Goal: Task Accomplishment & Management: Manage account settings

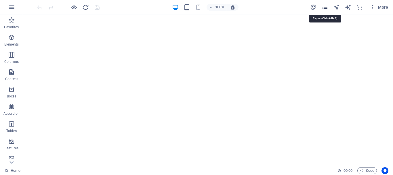
click at [327, 7] on icon "pages" at bounding box center [325, 7] width 7 height 7
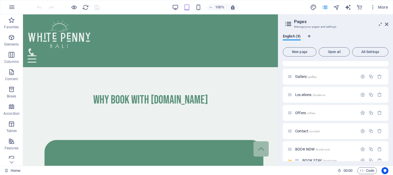
scroll to position [50, 0]
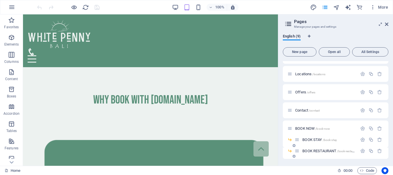
click at [323, 150] on span "BOOK RESTAURANT /book-restaurant" at bounding box center [331, 151] width 56 height 4
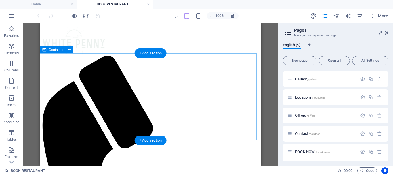
scroll to position [0, 0]
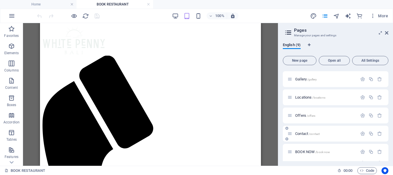
click at [316, 135] on span "/contact" at bounding box center [314, 133] width 11 height 3
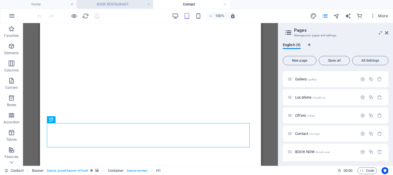
click at [150, 6] on h4 "BOOK RESTAURANT" at bounding box center [115, 4] width 77 height 6
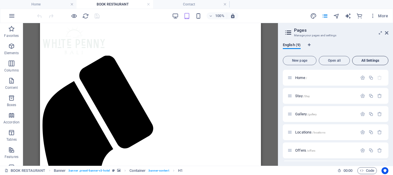
click at [367, 60] on span "All Settings" at bounding box center [370, 60] width 31 height 3
select select
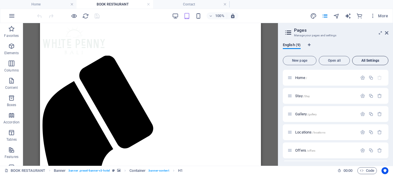
select select
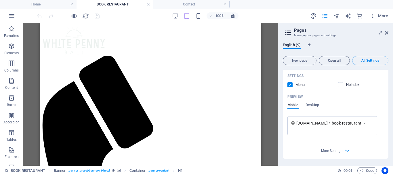
scroll to position [2019, 0]
click at [0, 0] on icon at bounding box center [0, 0] width 0 height 0
click at [0, 0] on header "Pages Manage your pages and settings" at bounding box center [0, 0] width 0 height 0
click at [388, 33] on icon at bounding box center [386, 33] width 3 height 5
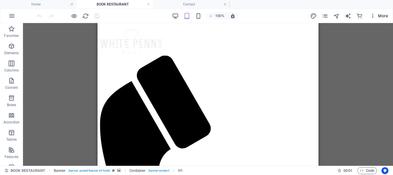
click at [373, 18] on icon "button" at bounding box center [373, 16] width 6 height 6
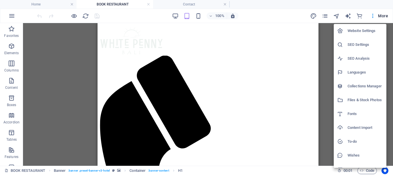
click at [379, 85] on h6 "Collections Manager" at bounding box center [365, 86] width 35 height 7
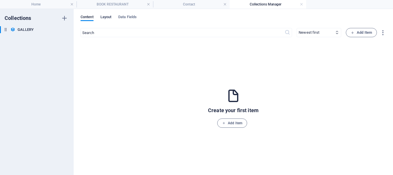
click at [104, 20] on span "Layout" at bounding box center [106, 18] width 11 height 8
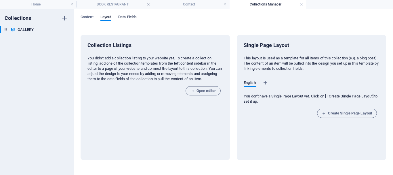
click at [130, 20] on span "Data Fields" at bounding box center [127, 18] width 18 height 8
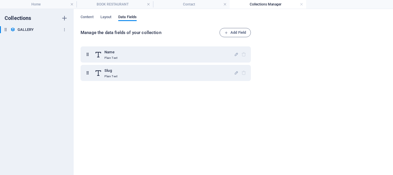
click at [6, 31] on icon at bounding box center [5, 29] width 5 height 5
click at [63, 30] on icon "button" at bounding box center [65, 30] width 4 height 4
click at [63, 30] on div at bounding box center [196, 87] width 393 height 175
click at [302, 5] on link at bounding box center [301, 4] width 3 height 5
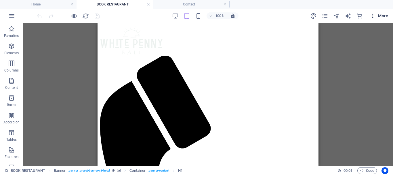
click at [372, 17] on icon "button" at bounding box center [373, 16] width 6 height 6
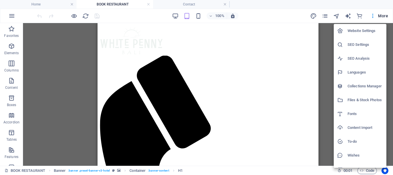
scroll to position [8, 0]
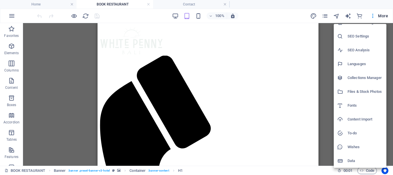
click at [357, 162] on h6 "Data" at bounding box center [365, 160] width 35 height 7
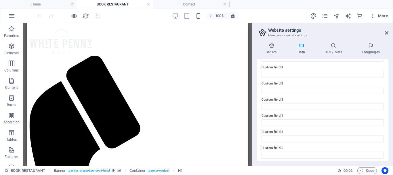
scroll to position [175, 0]
click at [270, 49] on h4 "General" at bounding box center [273, 49] width 32 height 12
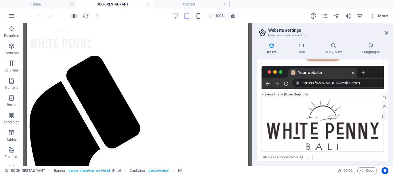
scroll to position [106, 0]
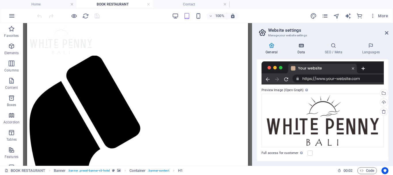
click at [307, 46] on icon at bounding box center [301, 46] width 25 height 6
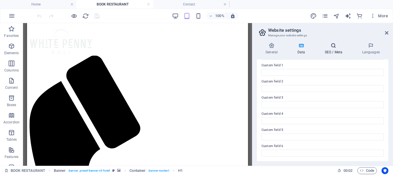
click at [344, 50] on h4 "SEO / Meta" at bounding box center [334, 49] width 37 height 12
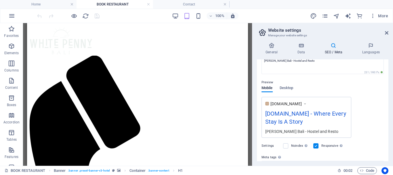
scroll to position [61, 0]
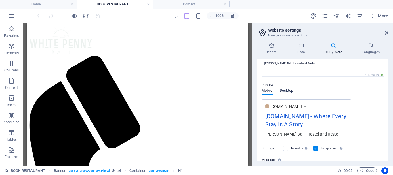
click at [288, 89] on span "Desktop" at bounding box center [287, 91] width 14 height 8
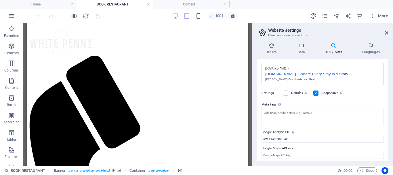
scroll to position [100, 0]
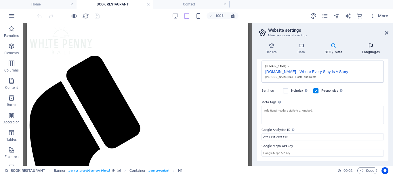
click at [378, 48] on icon at bounding box center [371, 46] width 35 height 6
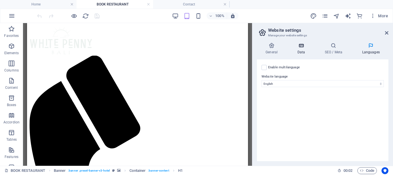
click at [297, 47] on icon at bounding box center [301, 46] width 25 height 6
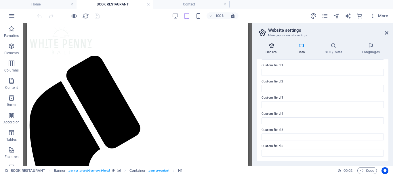
click at [267, 47] on icon at bounding box center [271, 46] width 29 height 6
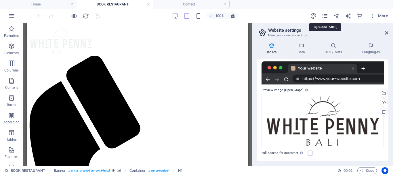
click at [326, 16] on icon "pages" at bounding box center [325, 16] width 7 height 7
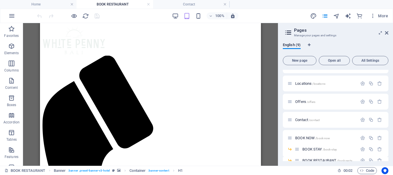
scroll to position [58, 0]
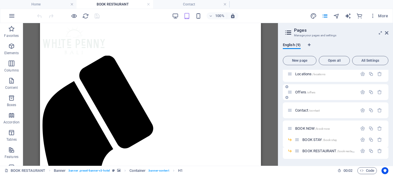
click at [309, 91] on span "/offers" at bounding box center [311, 92] width 9 height 3
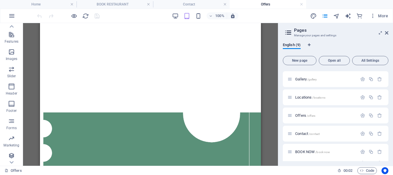
scroll to position [134, 0]
click at [12, 136] on icon "button" at bounding box center [11, 136] width 7 height 7
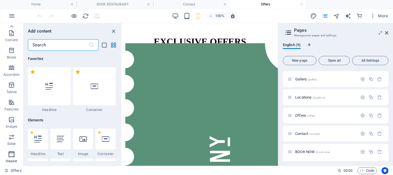
scroll to position [0, 0]
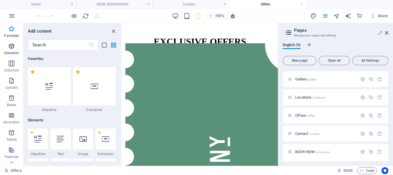
click at [14, 44] on icon "button" at bounding box center [11, 46] width 7 height 7
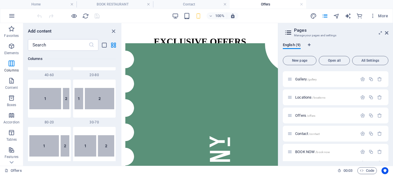
scroll to position [580, 0]
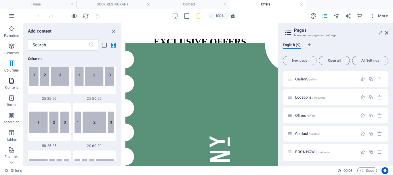
click at [16, 85] on p "Content" at bounding box center [11, 87] width 13 height 5
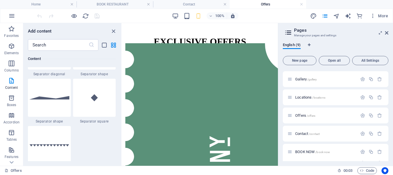
scroll to position [1497, 0]
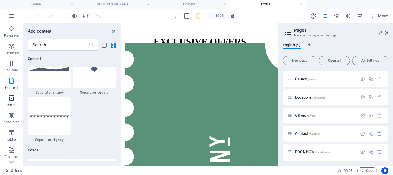
click at [8, 98] on icon "button" at bounding box center [11, 97] width 7 height 7
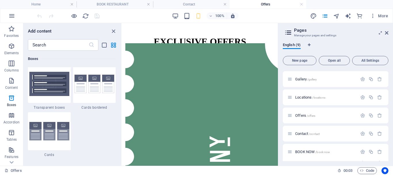
scroll to position [1762, 0]
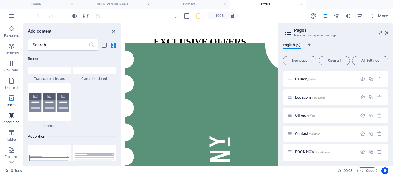
click at [11, 120] on p "Accordion" at bounding box center [11, 122] width 16 height 5
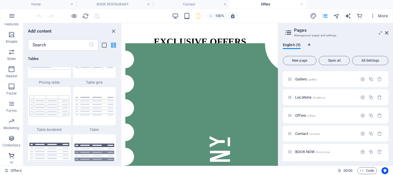
scroll to position [134, 0]
click at [12, 119] on icon "button" at bounding box center [11, 119] width 7 height 7
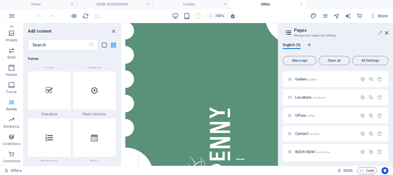
scroll to position [4375, 0]
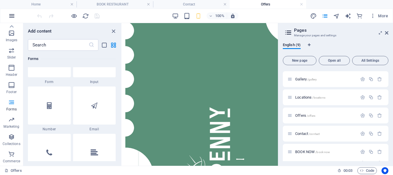
click at [13, 18] on icon "button" at bounding box center [11, 15] width 7 height 7
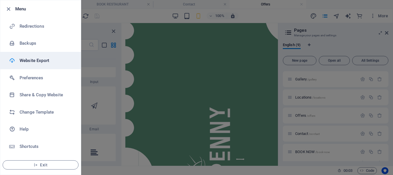
click at [45, 63] on h6 "Website Export" at bounding box center [46, 60] width 53 height 7
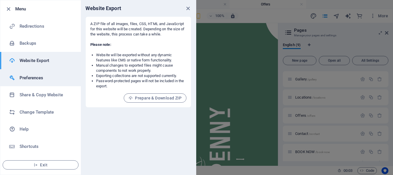
click at [53, 77] on h6 "Preferences" at bounding box center [46, 77] width 53 height 7
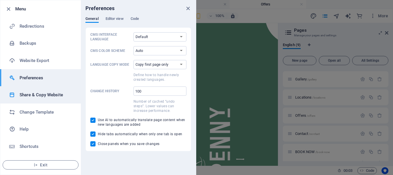
click at [56, 98] on h6 "Share & Copy Website" at bounding box center [46, 94] width 53 height 7
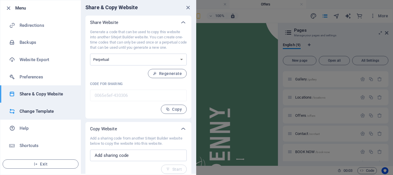
scroll to position [0, 0]
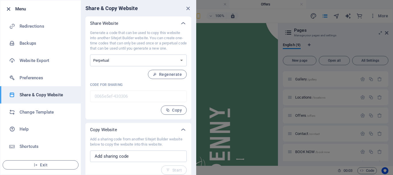
click at [8, 9] on icon "button" at bounding box center [8, 9] width 7 height 7
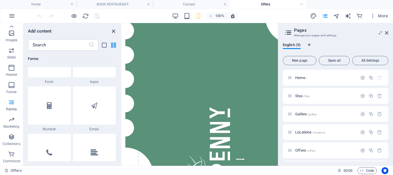
click at [112, 31] on icon "close panel" at bounding box center [113, 31] width 7 height 7
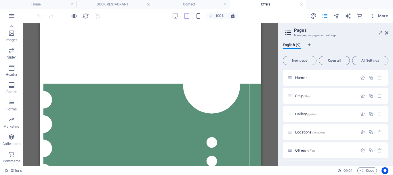
click at [287, 32] on icon at bounding box center [288, 33] width 9 height 8
click at [292, 35] on icon at bounding box center [288, 33] width 9 height 8
click at [337, 17] on icon "navigator" at bounding box center [337, 16] width 7 height 7
select select "4224269-en"
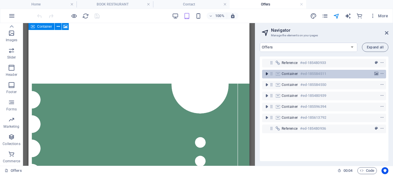
click at [267, 74] on icon "toggle-expand" at bounding box center [267, 74] width 6 height 6
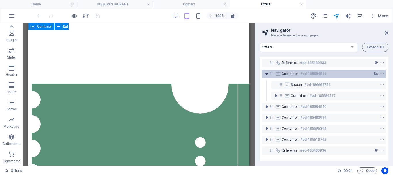
click at [267, 75] on icon "toggle-expand" at bounding box center [267, 74] width 6 height 6
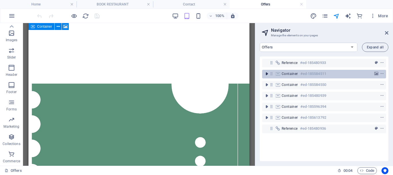
click at [267, 75] on icon "toggle-expand" at bounding box center [267, 74] width 6 height 6
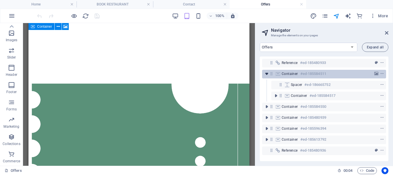
click at [267, 75] on icon "toggle-expand" at bounding box center [267, 74] width 6 height 6
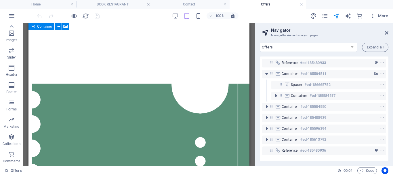
select select "px"
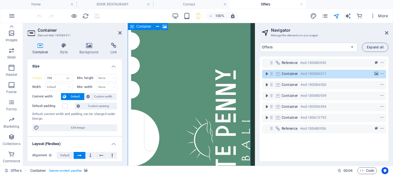
scroll to position [63, 0]
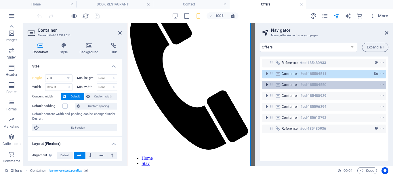
click at [267, 85] on icon "toggle-expand" at bounding box center [267, 85] width 6 height 6
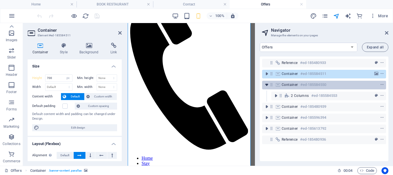
click at [267, 84] on icon "toggle-expand" at bounding box center [267, 85] width 6 height 6
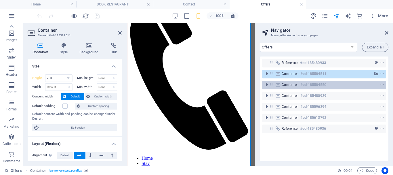
click at [296, 84] on span "Container" at bounding box center [290, 84] width 16 height 5
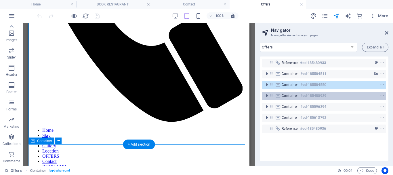
click at [298, 95] on span "Container" at bounding box center [290, 95] width 16 height 5
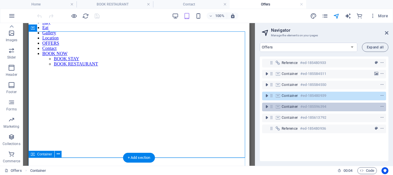
click at [301, 107] on h6 "#ed-185596394" at bounding box center [314, 106] width 26 height 7
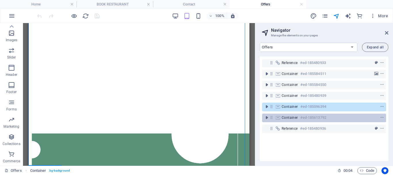
click at [305, 118] on h6 "#ed-185613792" at bounding box center [314, 117] width 26 height 7
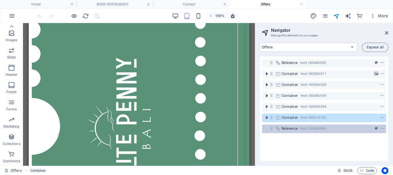
click at [306, 127] on h6 "#ed-185480936" at bounding box center [313, 128] width 26 height 7
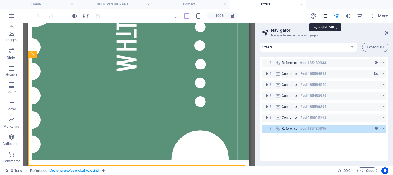
click at [326, 16] on icon "pages" at bounding box center [325, 16] width 7 height 7
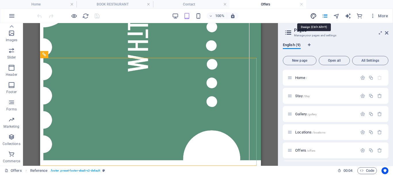
click at [315, 16] on icon "design" at bounding box center [313, 16] width 7 height 7
select select "px"
select select "400"
select select "px"
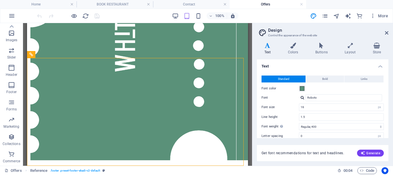
scroll to position [53, 0]
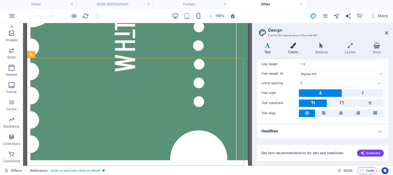
click at [298, 49] on h4 "Colors" at bounding box center [294, 49] width 27 height 12
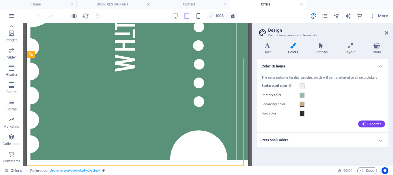
click at [319, 62] on h4 "Color Scheme" at bounding box center [323, 64] width 132 height 10
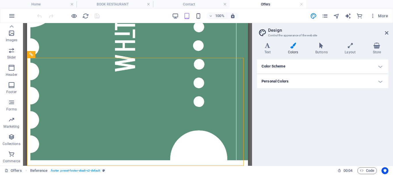
click at [336, 72] on h4 "Color Scheme" at bounding box center [323, 66] width 132 height 14
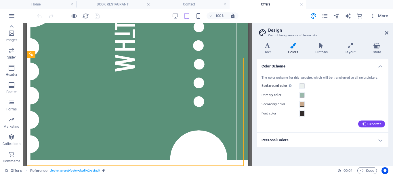
click at [336, 69] on h4 "Color Scheme" at bounding box center [323, 64] width 132 height 10
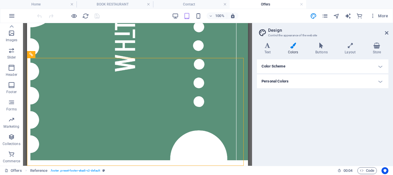
click at [336, 78] on h4 "Personal Colors" at bounding box center [323, 81] width 132 height 14
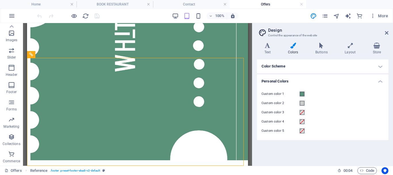
drag, startPoint x: 336, startPoint y: 76, endPoint x: 334, endPoint y: 62, distance: 14.0
click at [337, 76] on h4 "Personal Colors" at bounding box center [323, 79] width 132 height 10
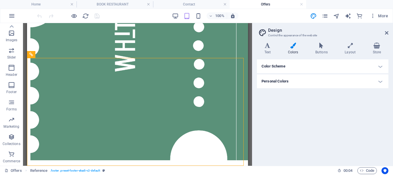
click at [351, 41] on div "Variants Text Colors Buttons Layout Store Text Standard Bold Links Font color F…" at bounding box center [323, 102] width 141 height 128
click at [350, 53] on h4 "Layout" at bounding box center [352, 49] width 28 height 12
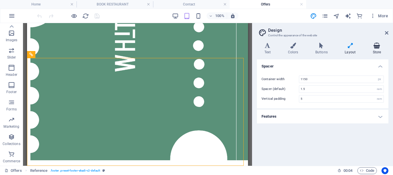
click at [380, 51] on h4 "Store" at bounding box center [377, 49] width 23 height 12
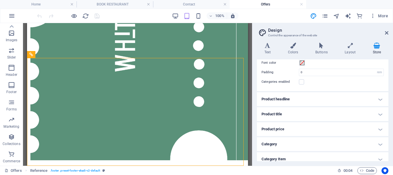
scroll to position [75, 0]
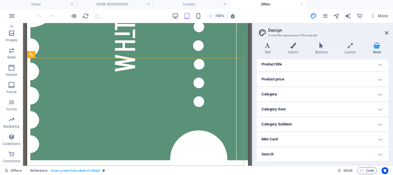
click at [305, 157] on h4 "Search" at bounding box center [323, 154] width 132 height 14
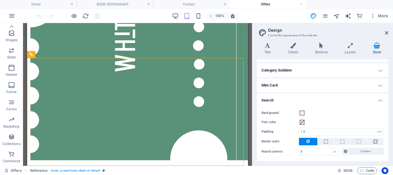
click at [301, 97] on h4 "Search" at bounding box center [323, 98] width 132 height 10
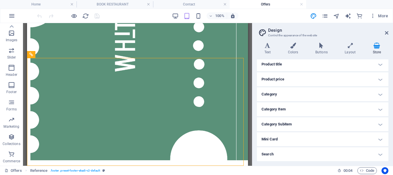
click at [301, 92] on h4 "Category" at bounding box center [323, 94] width 132 height 14
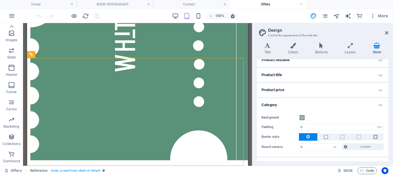
scroll to position [62, 0]
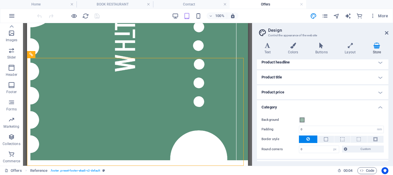
click at [282, 105] on h4 "Category" at bounding box center [323, 105] width 132 height 10
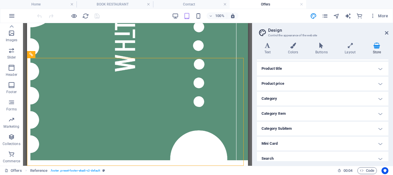
scroll to position [75, 0]
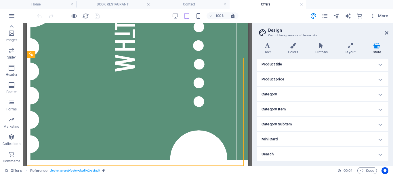
click at [288, 152] on h4 "Search" at bounding box center [323, 154] width 132 height 14
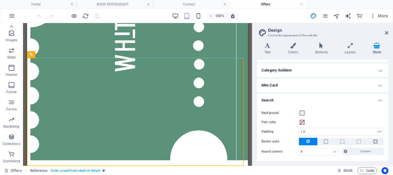
click at [286, 97] on h4 "Search" at bounding box center [323, 98] width 132 height 10
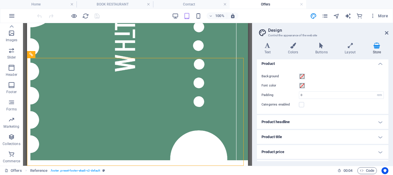
scroll to position [0, 0]
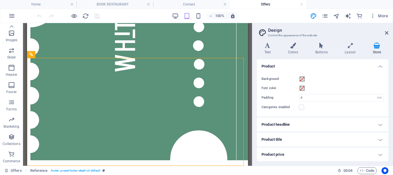
click at [287, 144] on h4 "Product title" at bounding box center [323, 139] width 132 height 14
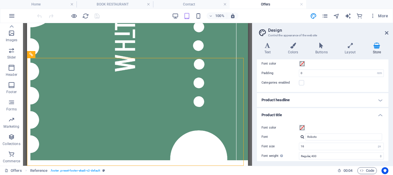
scroll to position [58, 0]
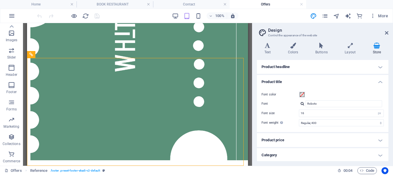
click at [283, 82] on h4 "Product title" at bounding box center [323, 80] width 132 height 10
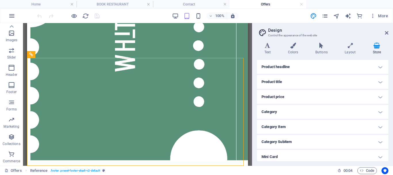
click at [283, 100] on h4 "Product price" at bounding box center [323, 97] width 132 height 14
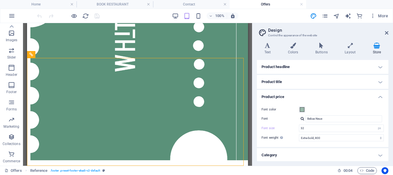
click at [284, 95] on h4 "Product price" at bounding box center [323, 95] width 132 height 10
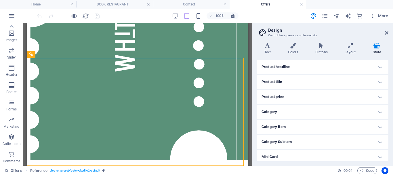
click at [289, 109] on h4 "Category" at bounding box center [323, 112] width 132 height 14
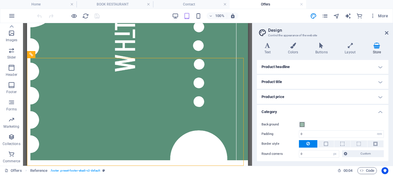
click at [289, 108] on h4 "Category" at bounding box center [323, 110] width 132 height 10
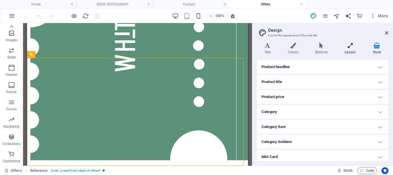
click at [349, 45] on icon at bounding box center [351, 46] width 26 height 6
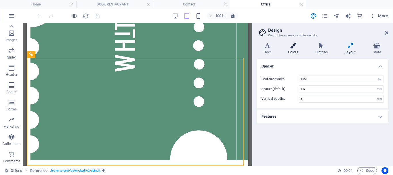
click at [297, 45] on icon at bounding box center [293, 46] width 25 height 6
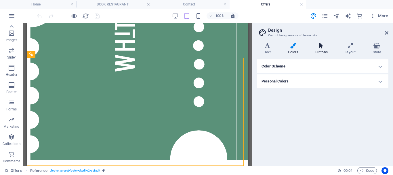
click at [317, 47] on icon at bounding box center [321, 46] width 27 height 6
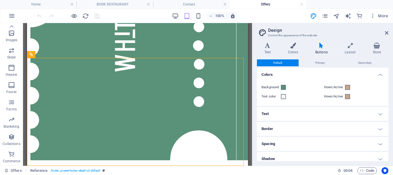
scroll to position [35, 0]
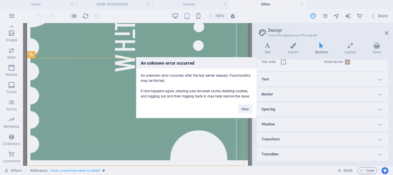
click at [323, 112] on div "An unknown error occurred An unknown error occurred after the last server reque…" at bounding box center [196, 87] width 393 height 175
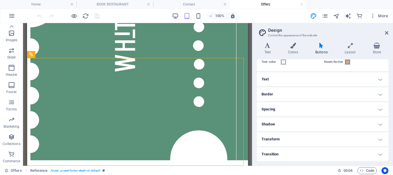
click at [313, 107] on h4 "Spacing" at bounding box center [323, 109] width 132 height 14
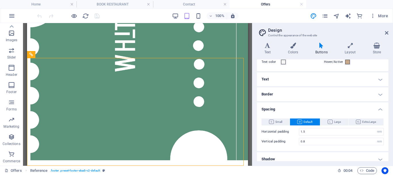
click at [313, 107] on h4 "Spacing" at bounding box center [323, 107] width 132 height 10
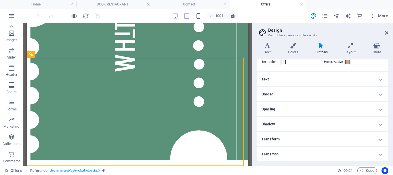
click at [308, 141] on h4 "Transform" at bounding box center [323, 139] width 132 height 14
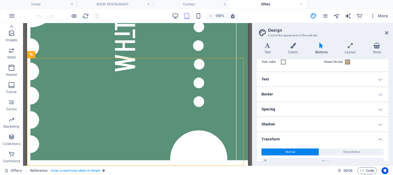
scroll to position [87, 0]
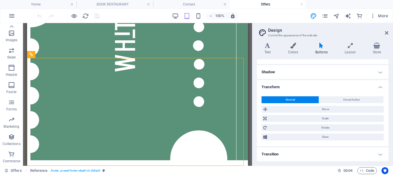
click at [299, 84] on h4 "Transform" at bounding box center [323, 85] width 132 height 10
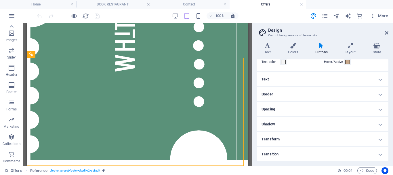
click at [307, 139] on h4 "Transform" at bounding box center [323, 139] width 132 height 14
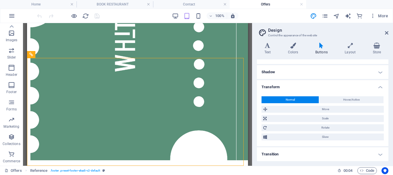
click at [304, 84] on h4 "Transform" at bounding box center [323, 85] width 132 height 10
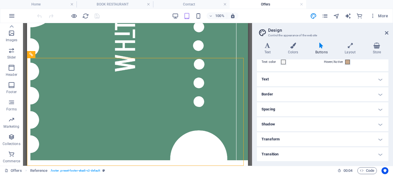
click at [303, 149] on h4 "Transition" at bounding box center [323, 154] width 132 height 14
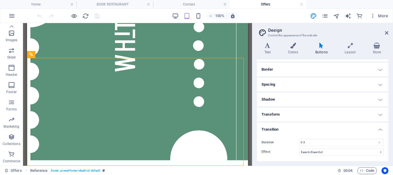
click at [306, 128] on h4 "Transition" at bounding box center [323, 127] width 132 height 10
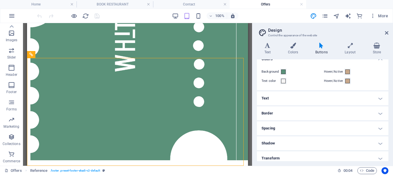
scroll to position [0, 0]
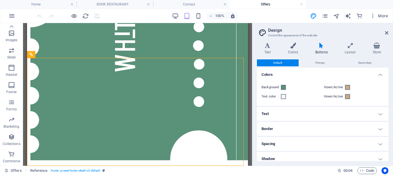
click at [305, 115] on h4 "Text" at bounding box center [323, 114] width 132 height 14
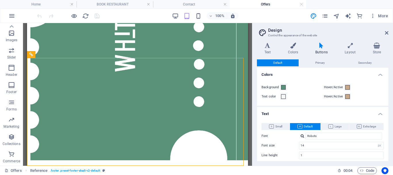
click at [304, 114] on h4 "Text" at bounding box center [323, 112] width 132 height 10
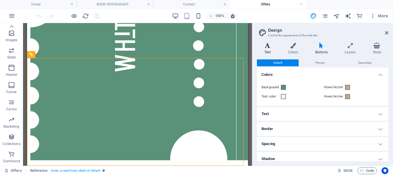
click at [265, 49] on h4 "Text" at bounding box center [269, 49] width 24 height 12
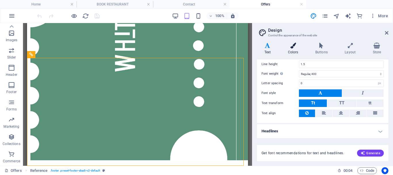
click at [298, 44] on icon at bounding box center [293, 46] width 25 height 6
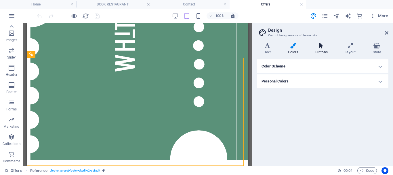
click at [327, 51] on h4 "Buttons" at bounding box center [322, 49] width 29 height 12
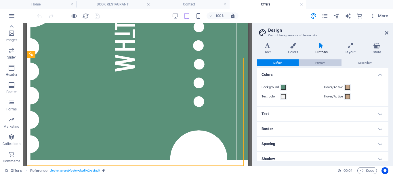
click at [324, 66] on span "Primary" at bounding box center [321, 62] width 10 height 7
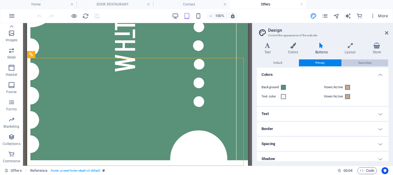
click at [357, 61] on button "Secondary" at bounding box center [365, 62] width 46 height 7
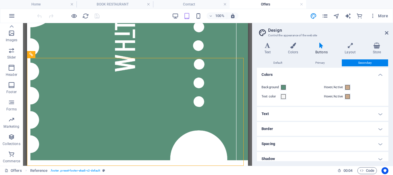
click at [351, 41] on div "Variants Text Colors Buttons Layout Store Text Standard Bold Links Font color F…" at bounding box center [323, 102] width 141 height 128
click at [348, 45] on icon at bounding box center [351, 46] width 26 height 6
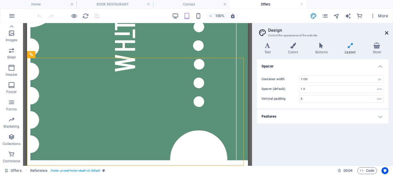
click at [387, 32] on icon at bounding box center [386, 33] width 3 height 5
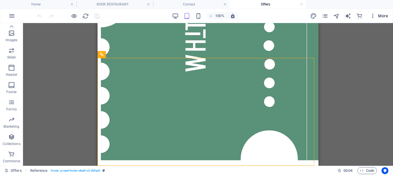
click at [374, 16] on icon "button" at bounding box center [373, 16] width 6 height 6
